Goal: Complete application form

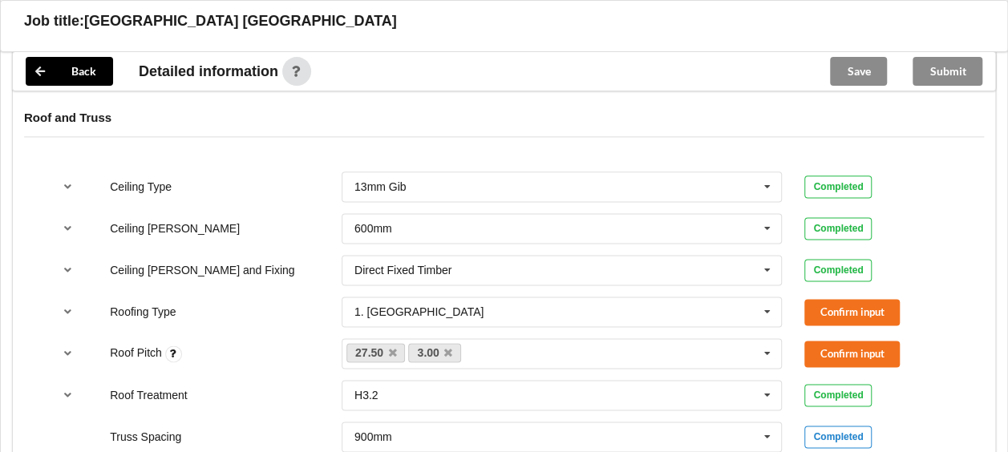
scroll to position [963, 0]
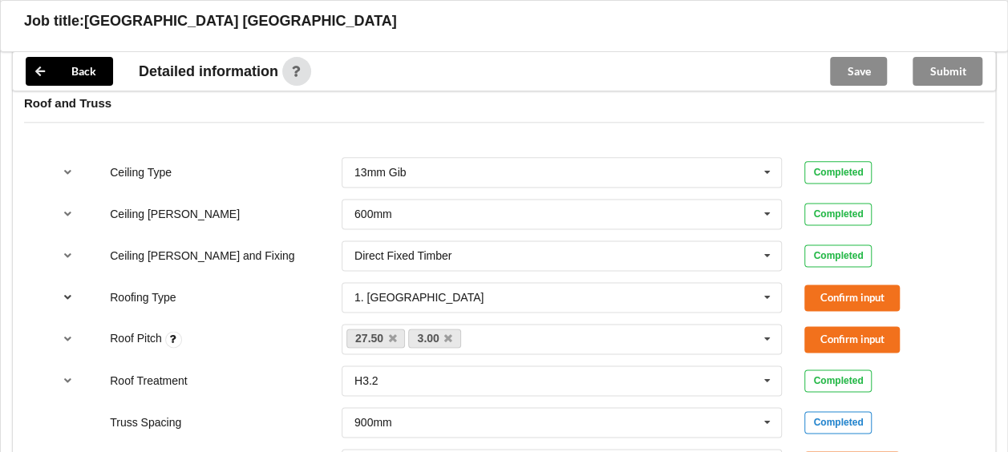
click at [67, 294] on icon "reference-toggle" at bounding box center [68, 297] width 14 height 10
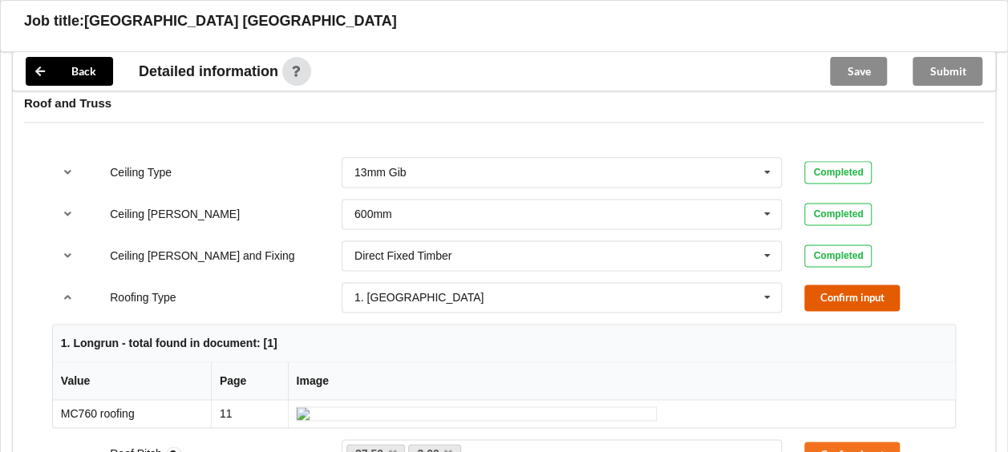
click at [833, 298] on button "Confirm input" at bounding box center [852, 298] width 95 height 26
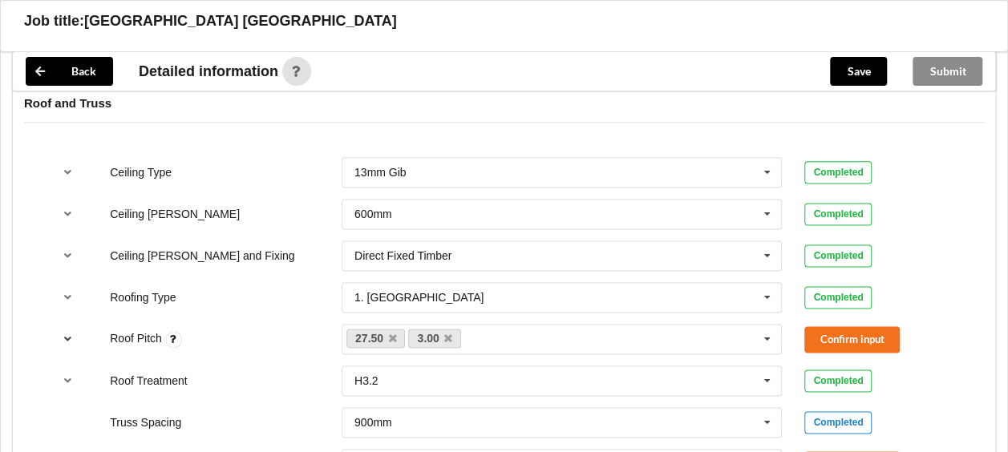
click at [65, 337] on icon "reference-toggle" at bounding box center [68, 339] width 14 height 10
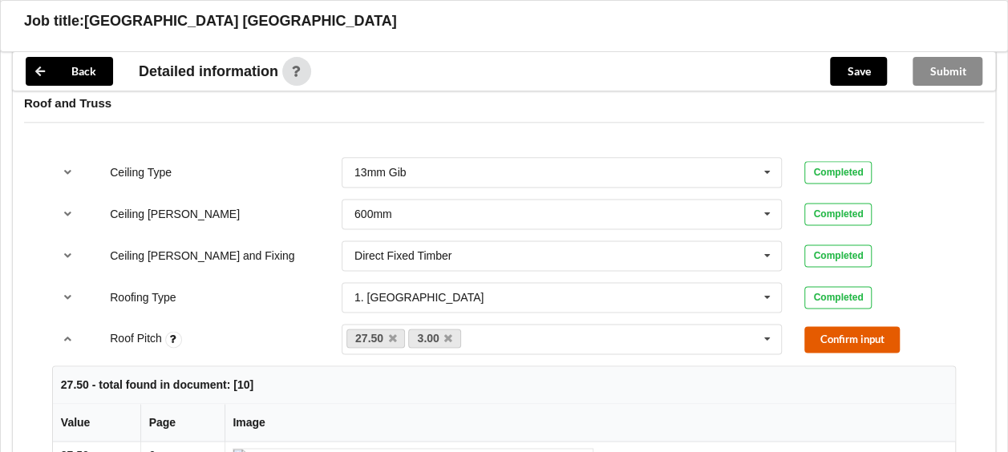
click at [840, 334] on button "Confirm input" at bounding box center [852, 340] width 95 height 26
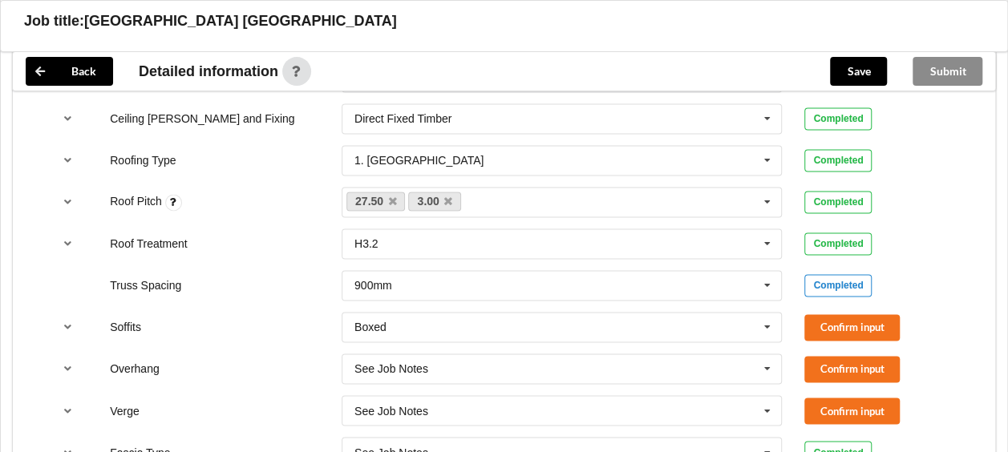
scroll to position [1123, 0]
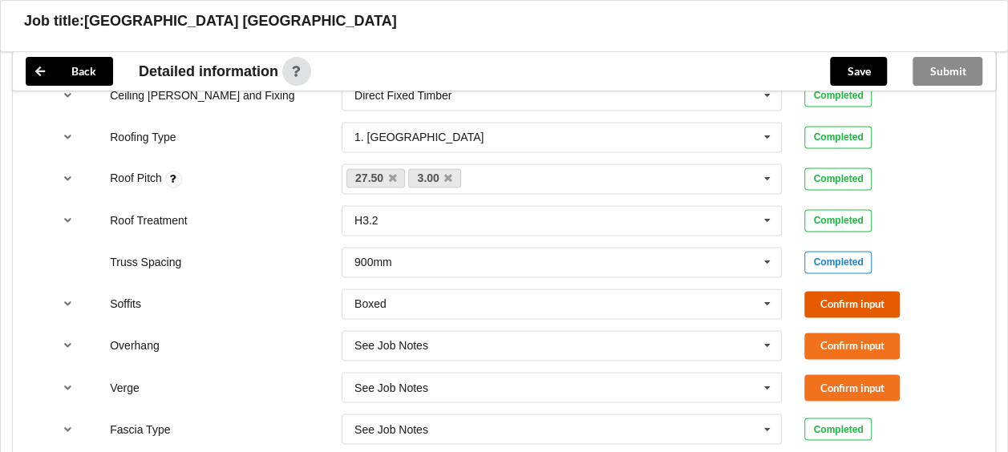
click at [817, 301] on button "Confirm input" at bounding box center [852, 304] width 95 height 26
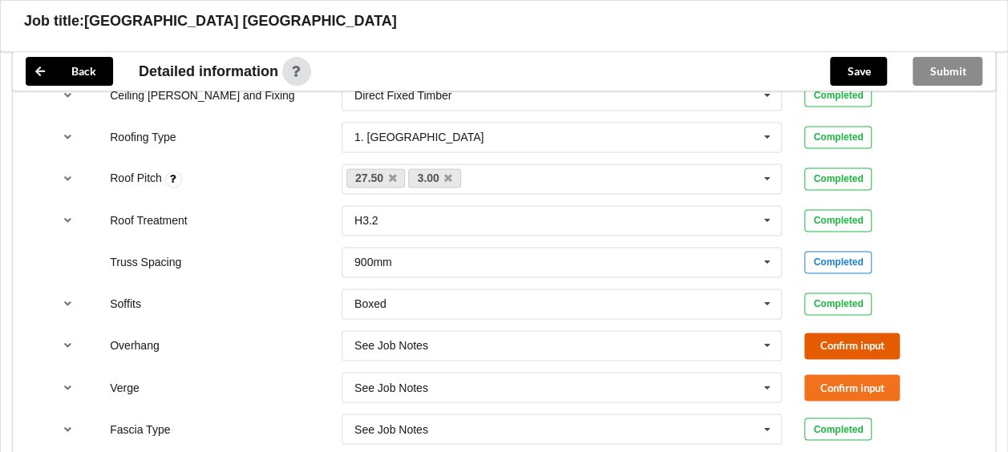
click at [818, 342] on button "Confirm input" at bounding box center [852, 346] width 95 height 26
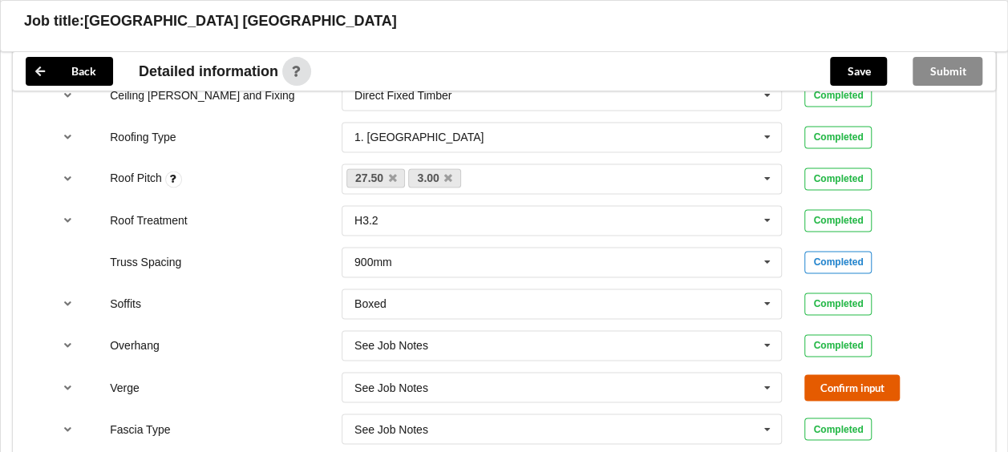
click at [828, 380] on button "Confirm input" at bounding box center [852, 388] width 95 height 26
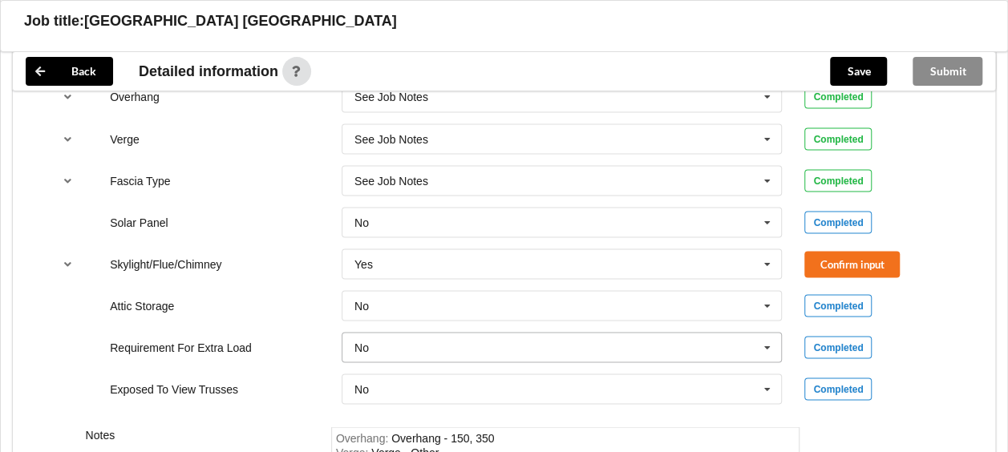
scroll to position [1444, 0]
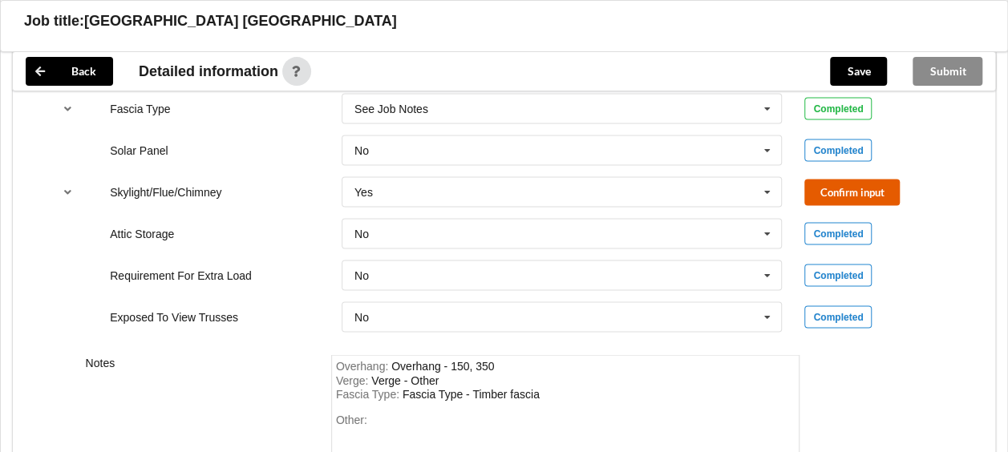
click at [822, 193] on button "Confirm input" at bounding box center [852, 192] width 95 height 26
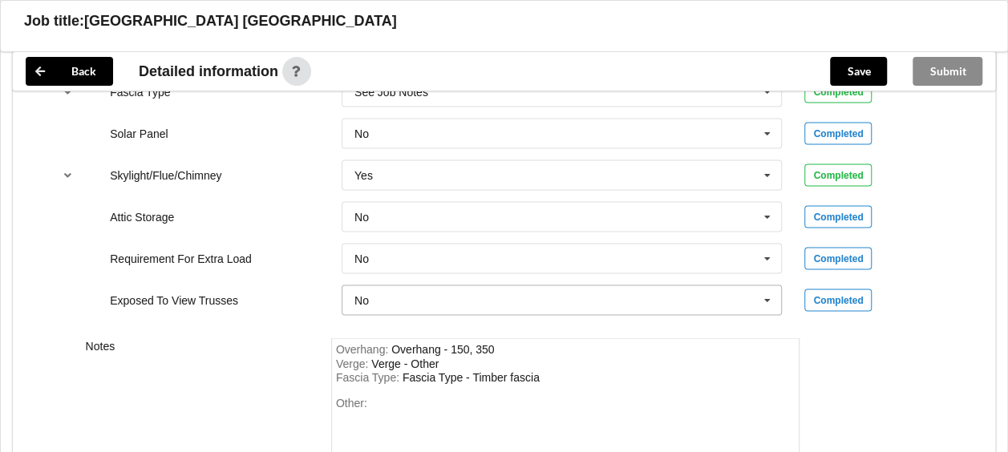
scroll to position [1632, 0]
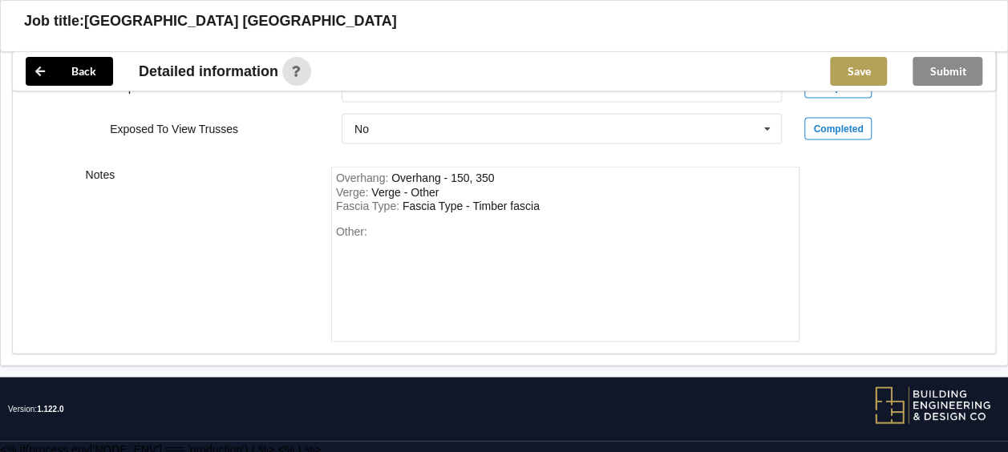
click at [858, 72] on button "Save" at bounding box center [858, 71] width 57 height 29
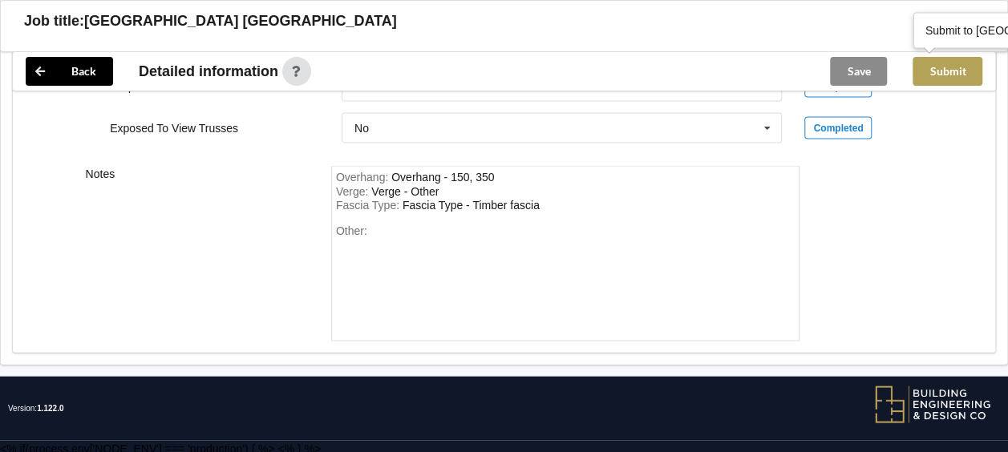
click at [951, 78] on button "Submit" at bounding box center [948, 71] width 70 height 29
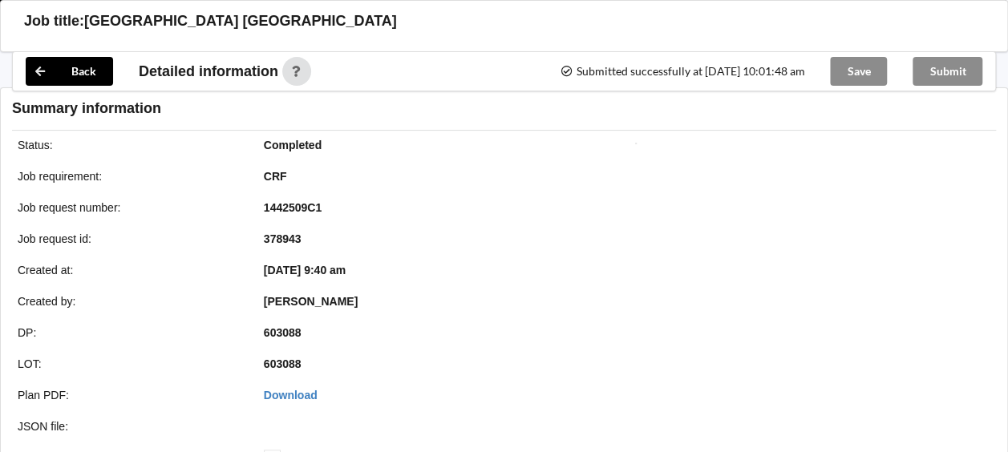
scroll to position [1559, 0]
